Goal: Task Accomplishment & Management: Manage account settings

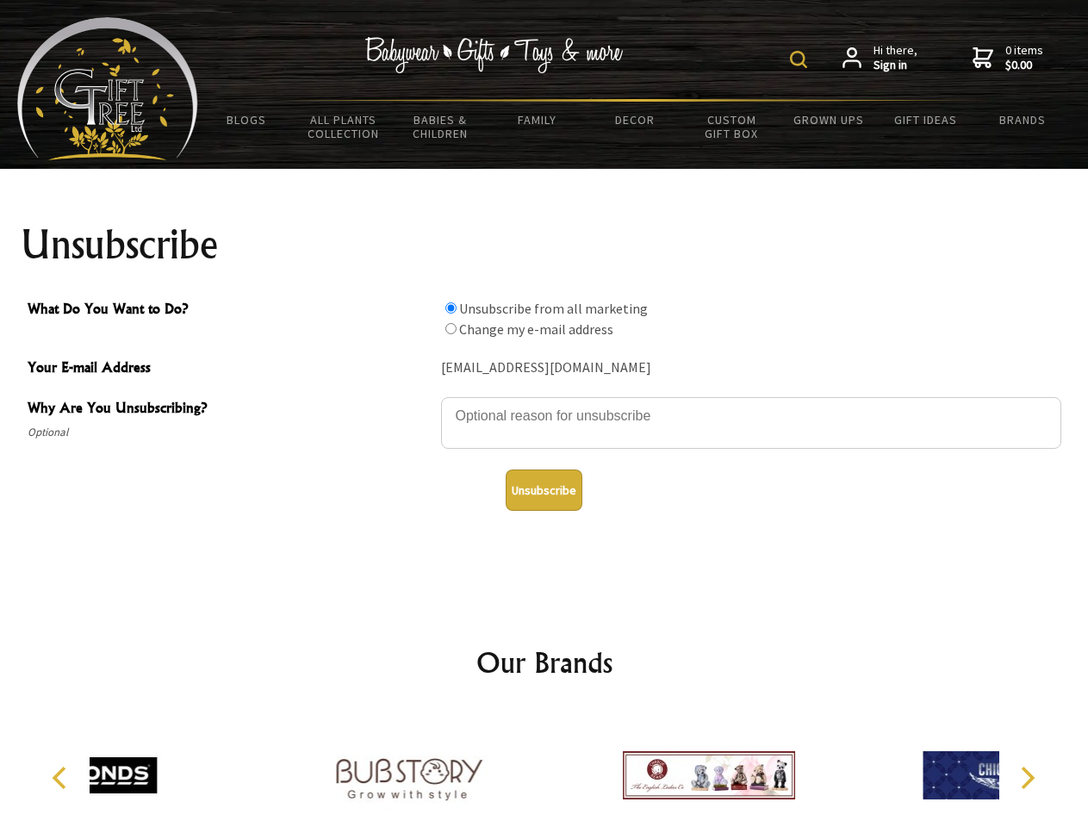
click at [801, 59] on img at bounding box center [798, 59] width 17 height 17
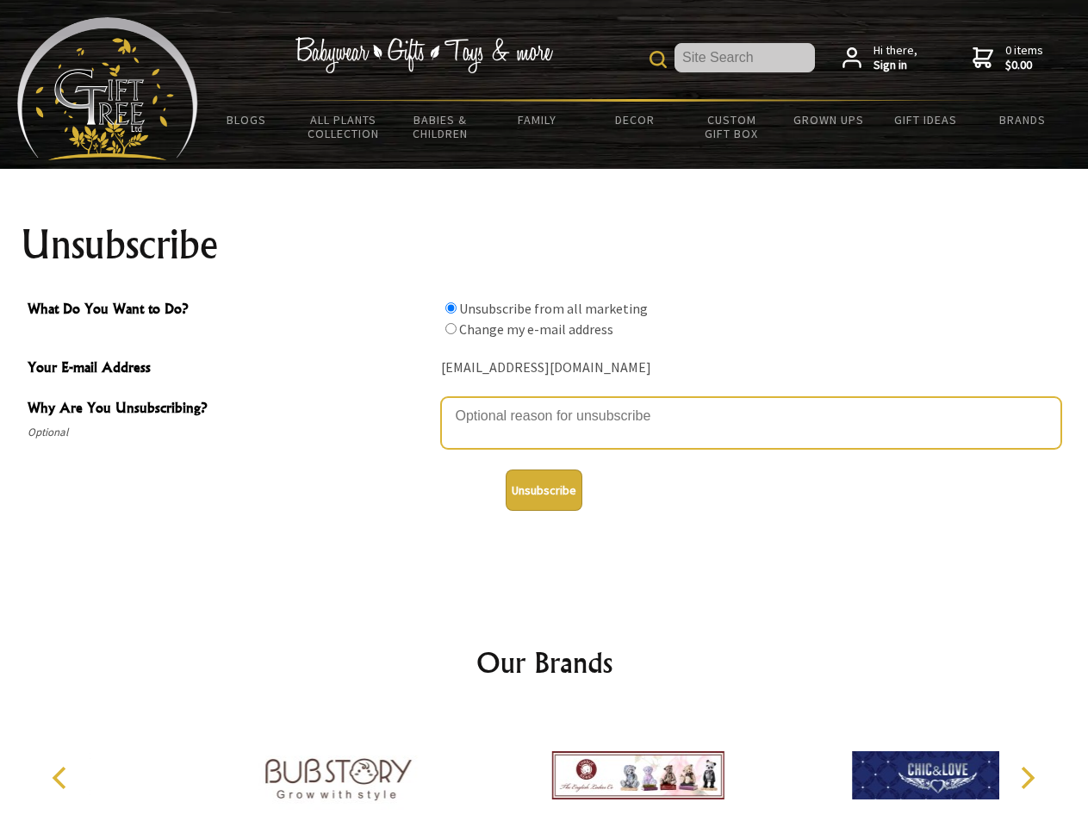
click at [545, 403] on textarea "Why Are You Unsubscribing?" at bounding box center [751, 423] width 621 height 52
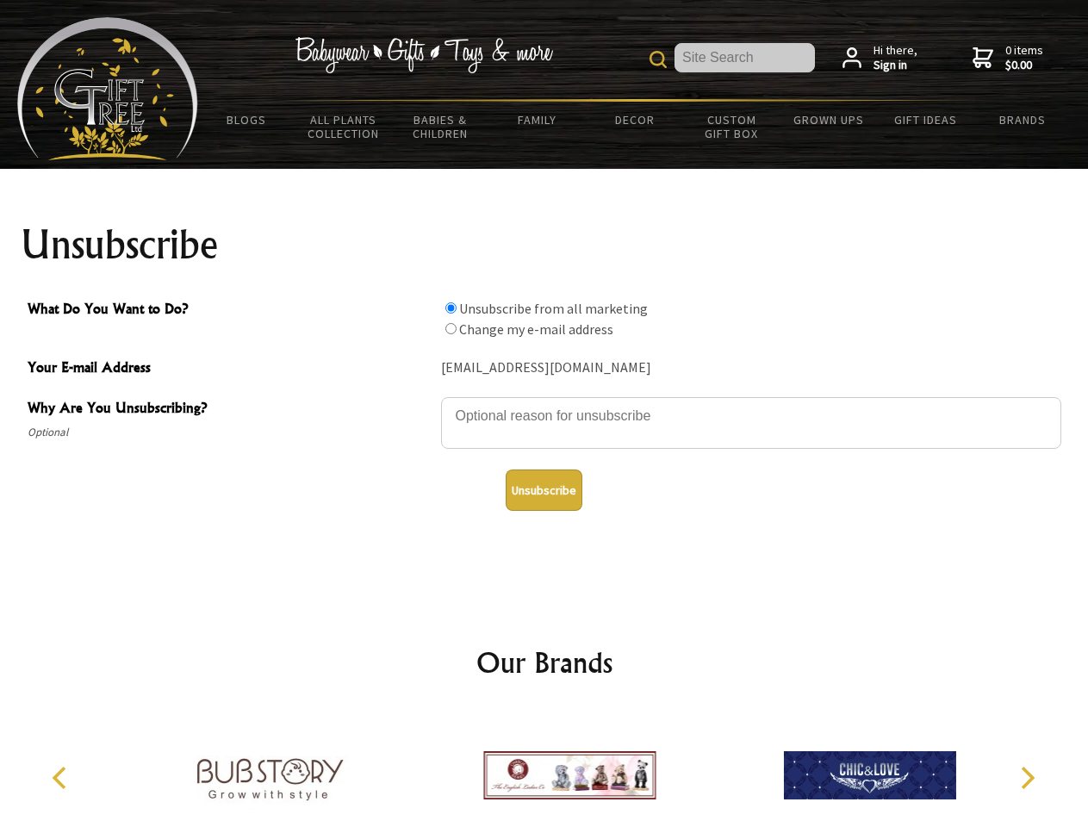
click at [451, 308] on input "What Do You Want to Do?" at bounding box center [451, 308] width 11 height 11
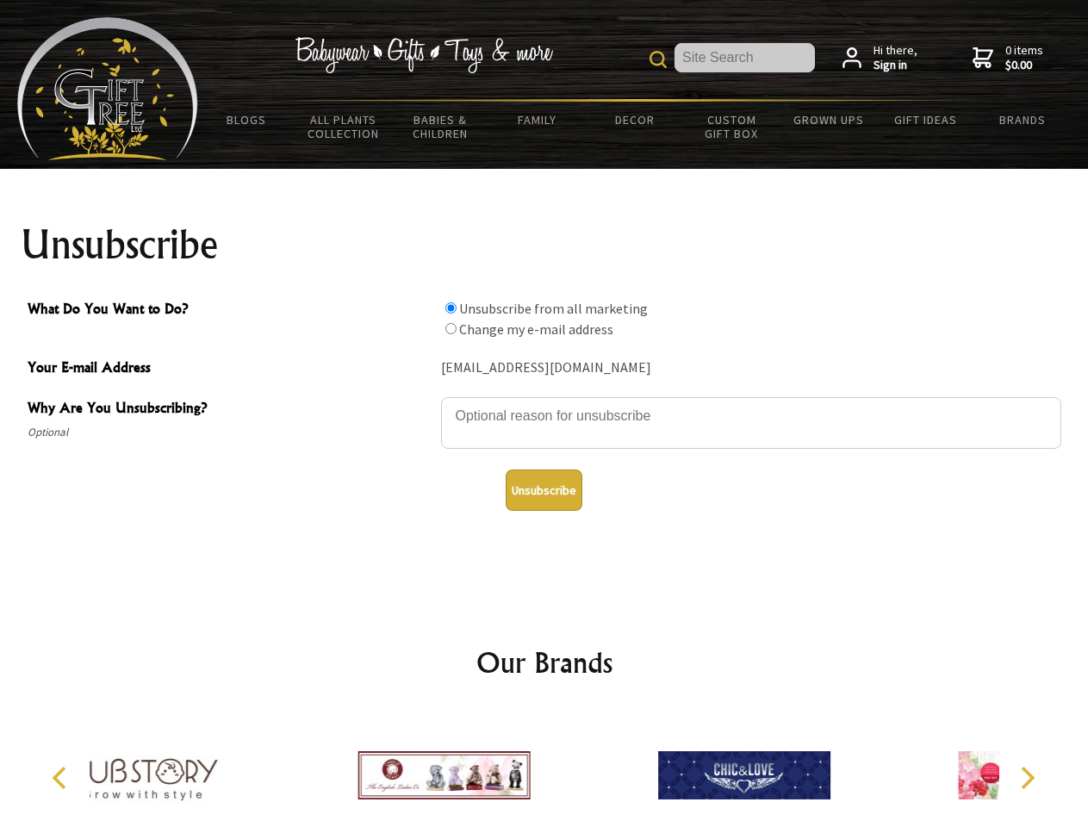
click at [451, 328] on input "What Do You Want to Do?" at bounding box center [451, 328] width 11 height 11
radio input "true"
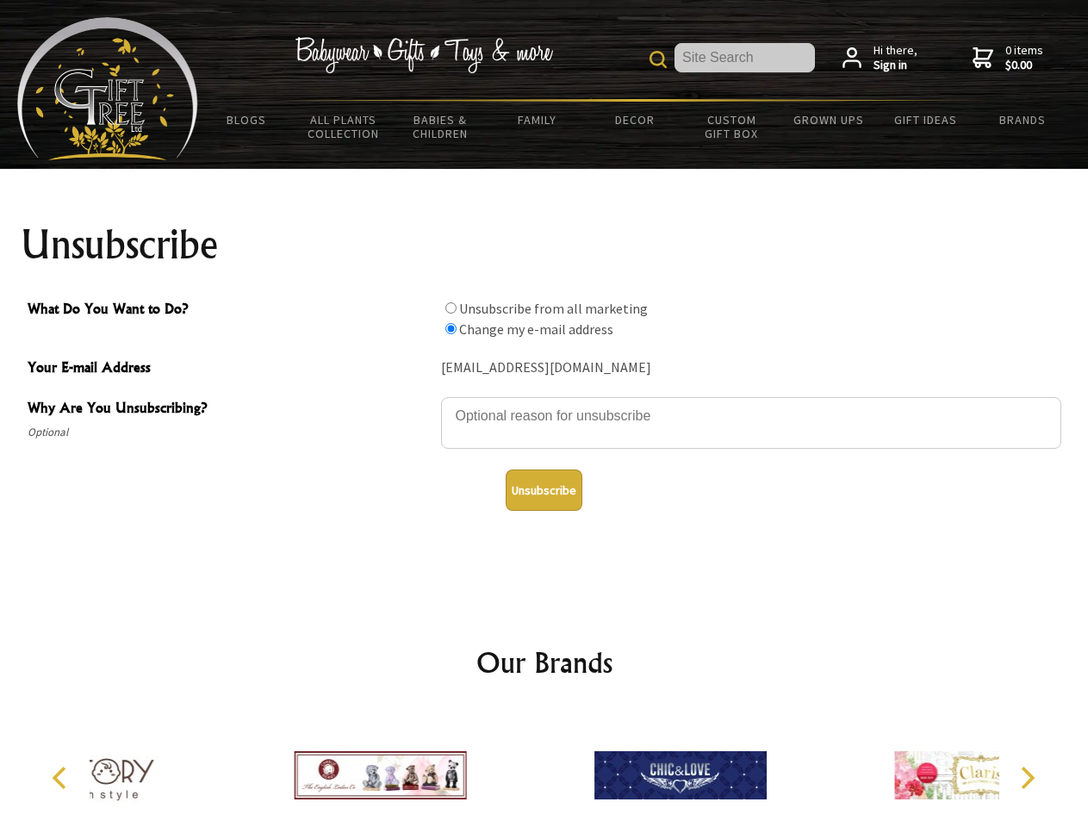
click at [544, 490] on button "Unsubscribe" at bounding box center [544, 490] width 77 height 41
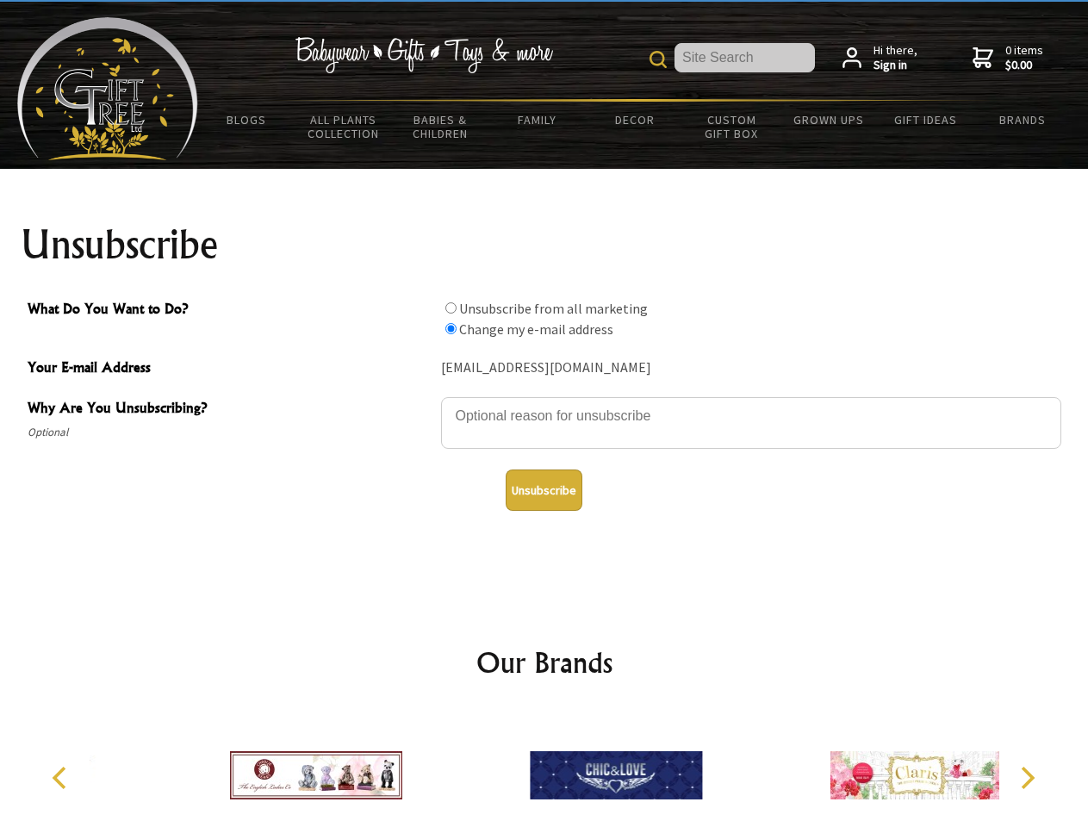
click at [545, 769] on img at bounding box center [616, 775] width 172 height 129
click at [62, 778] on icon "Previous" at bounding box center [61, 778] width 22 height 22
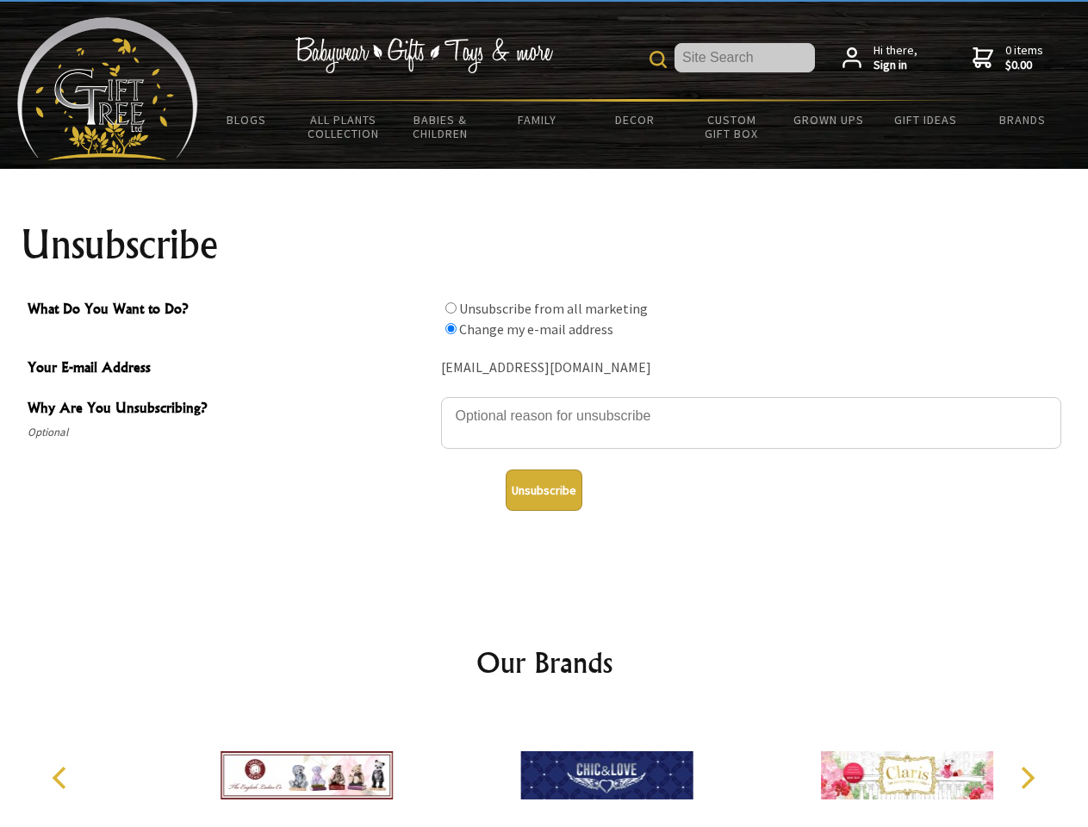
click at [1027, 778] on icon "Next" at bounding box center [1026, 778] width 22 height 22
